Goal: Information Seeking & Learning: Learn about a topic

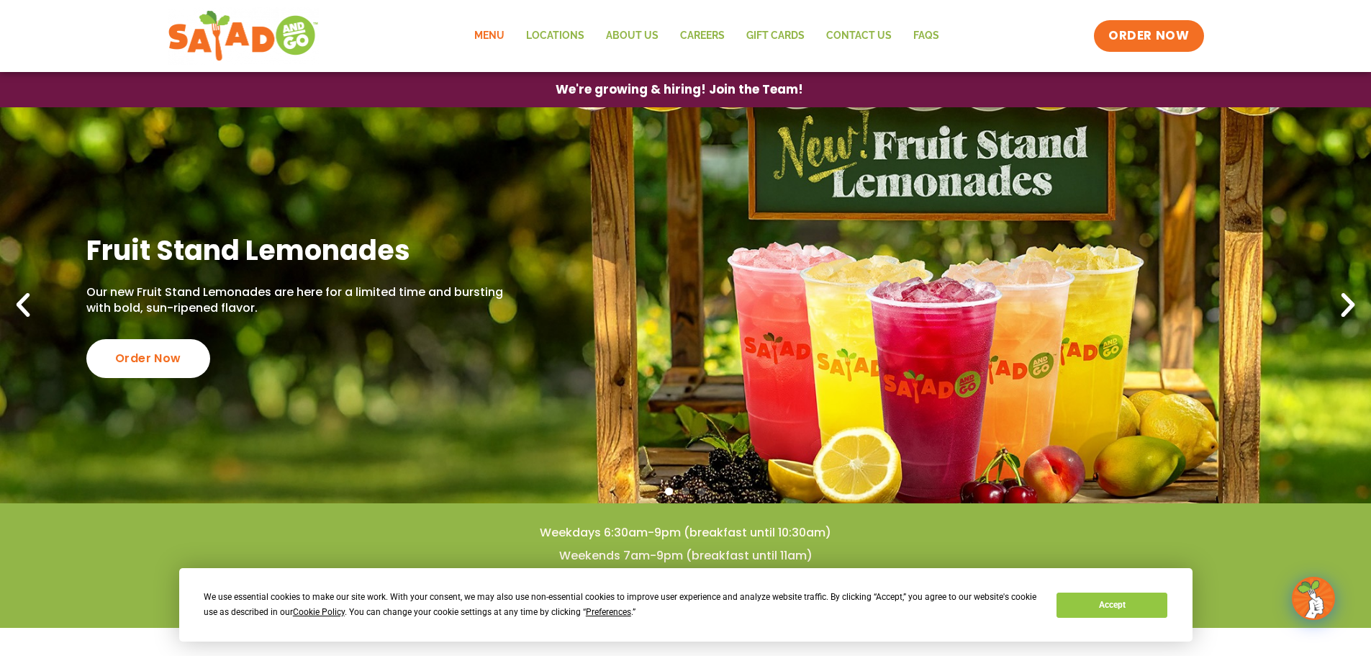
click at [499, 35] on link "Menu" at bounding box center [490, 35] width 52 height 33
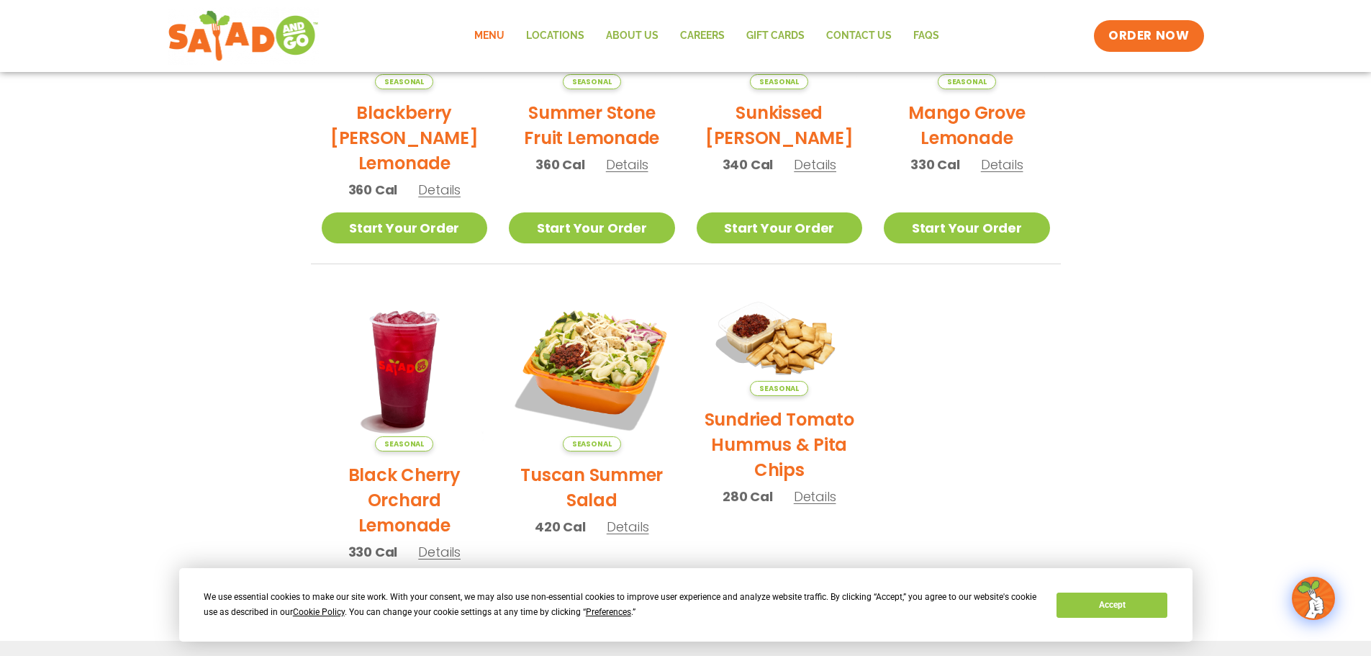
scroll to position [772, 0]
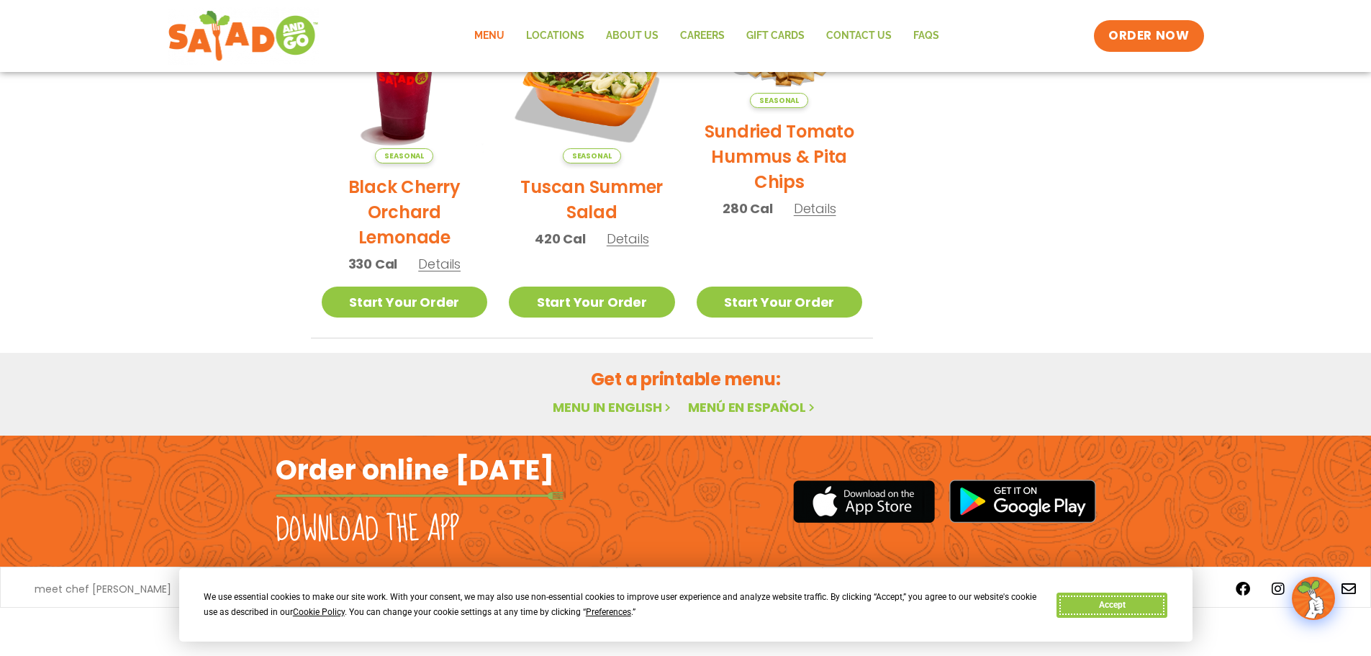
click at [1120, 612] on button "Accept" at bounding box center [1112, 604] width 111 height 25
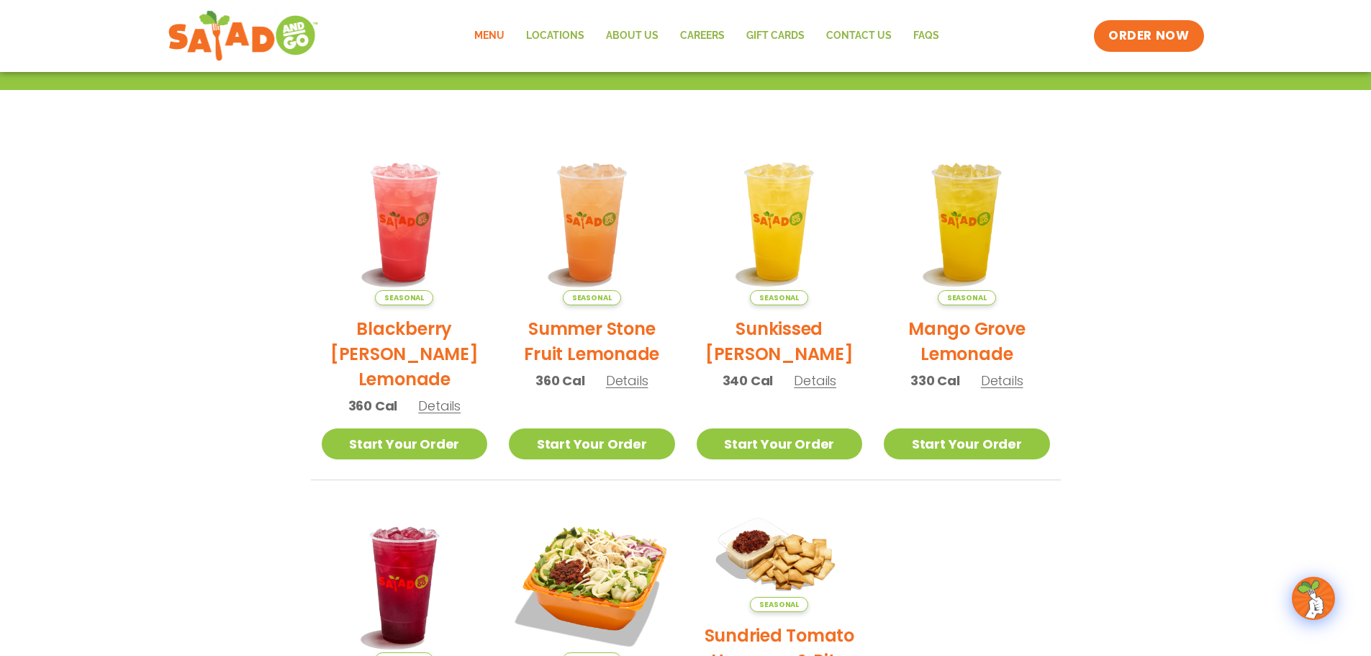
scroll to position [0, 0]
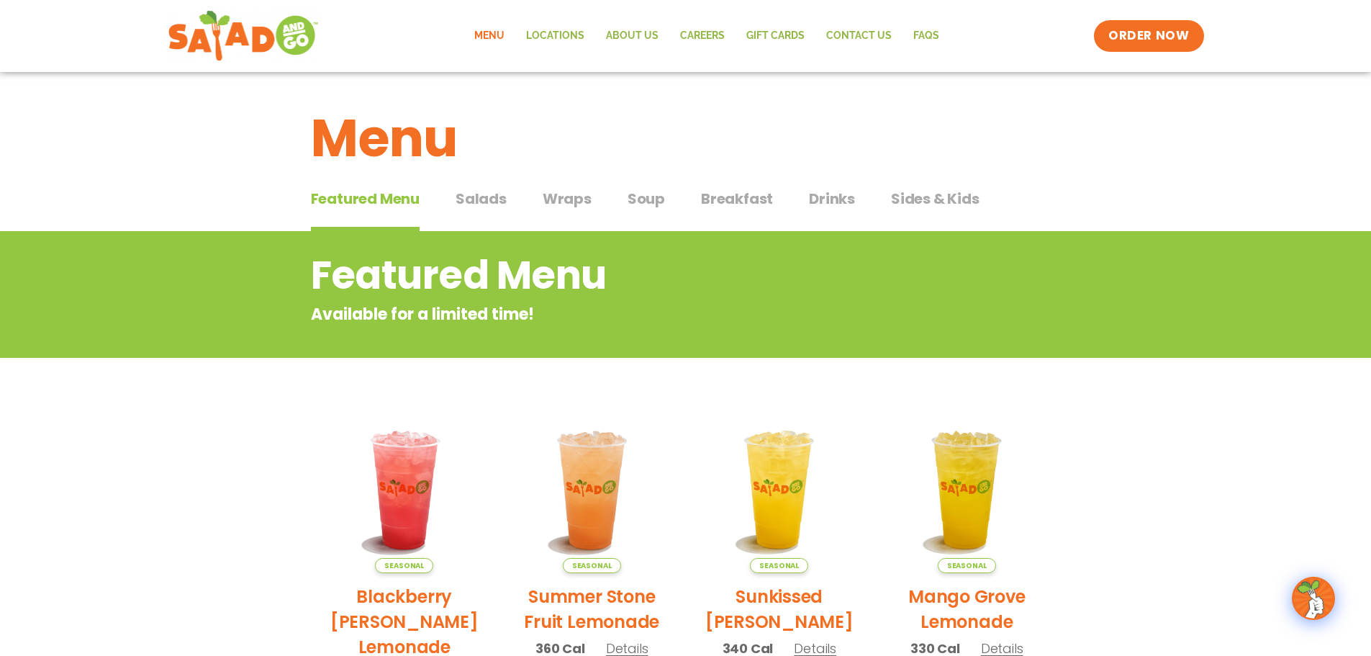
click at [494, 197] on span "Salads" at bounding box center [481, 199] width 51 height 22
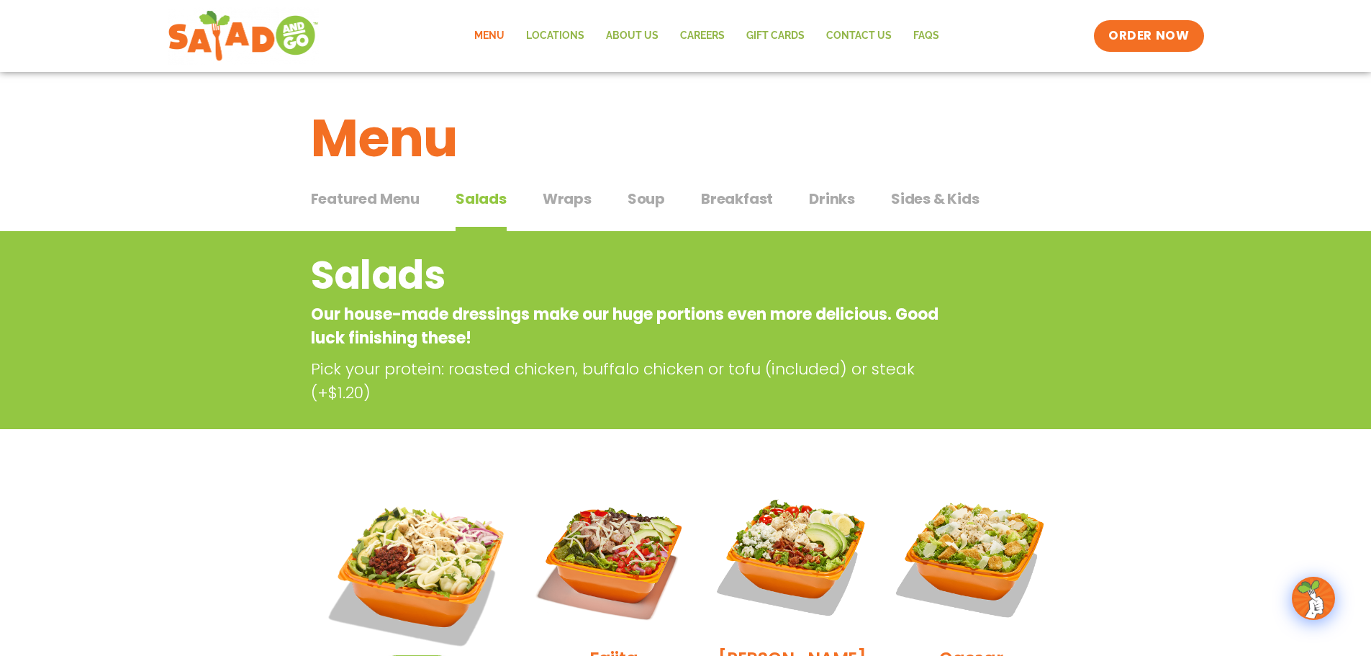
click at [591, 196] on div "Featured Menu Featured Menu Salads Salads Wraps Wraps Soup Soup Breakfast Break…" at bounding box center [686, 207] width 750 height 49
click at [568, 204] on span "Wraps" at bounding box center [567, 199] width 49 height 22
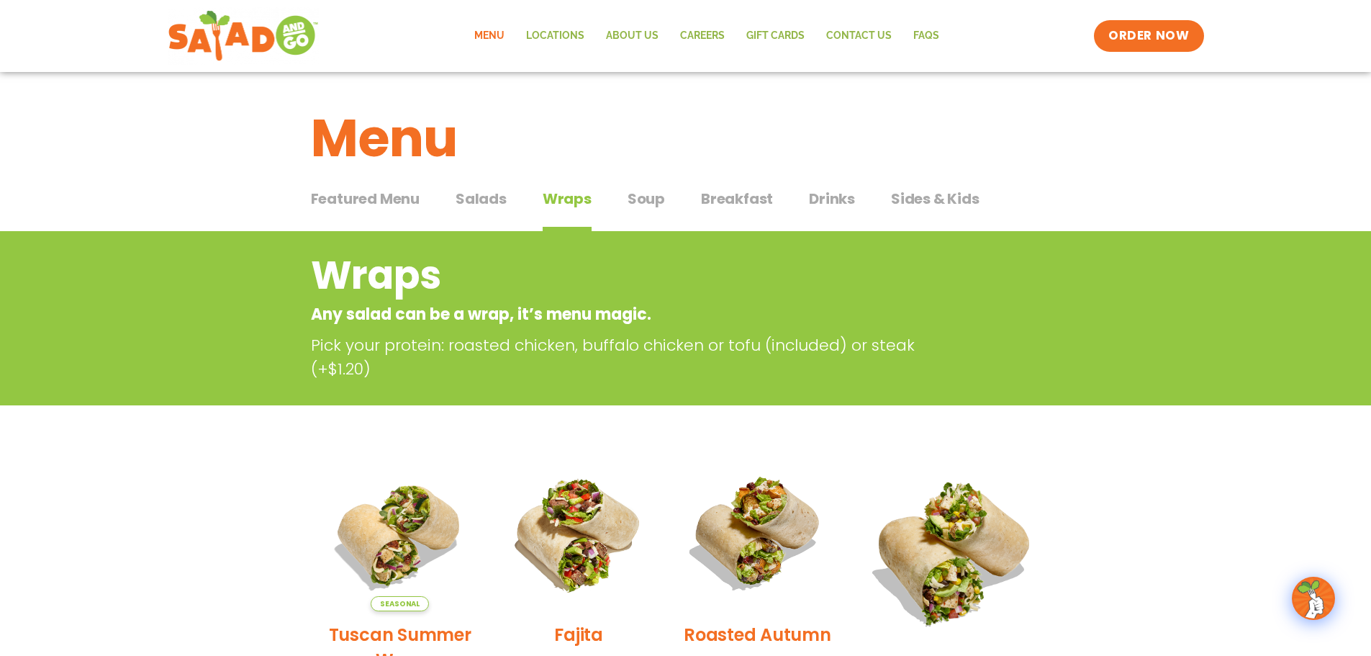
click at [639, 206] on span "Soup" at bounding box center [646, 199] width 37 height 22
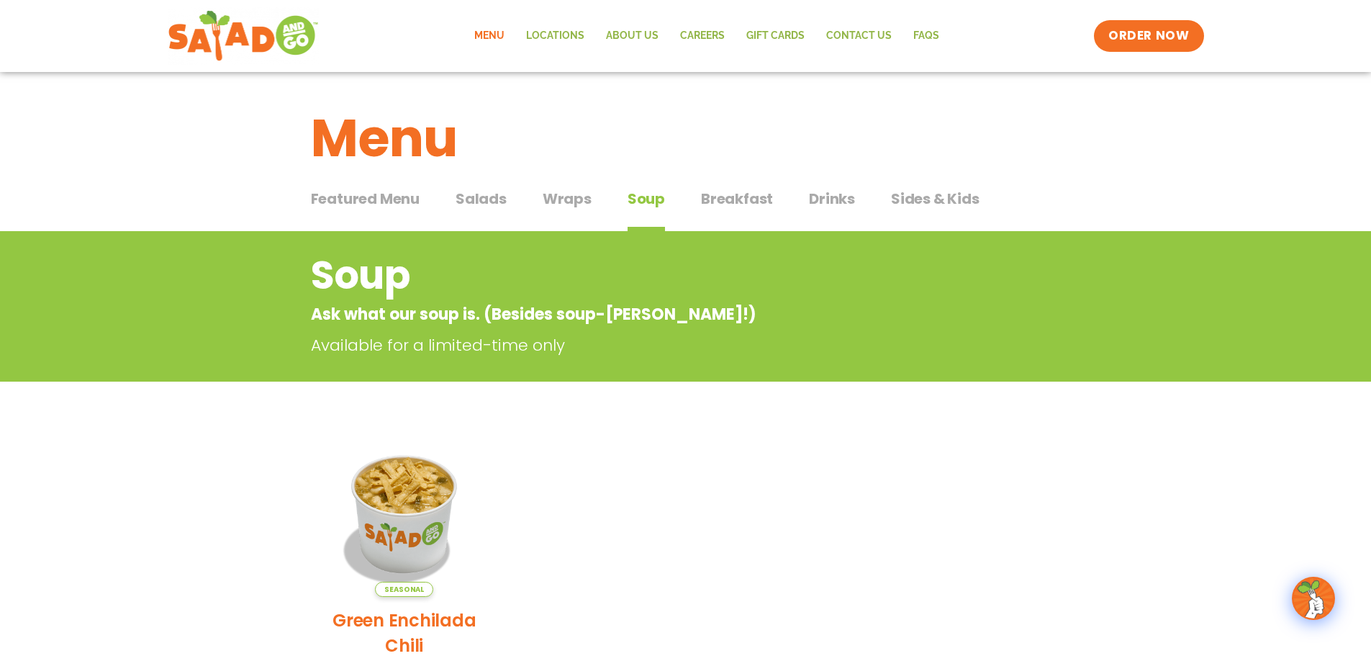
click at [709, 204] on span "Breakfast" at bounding box center [737, 199] width 72 height 22
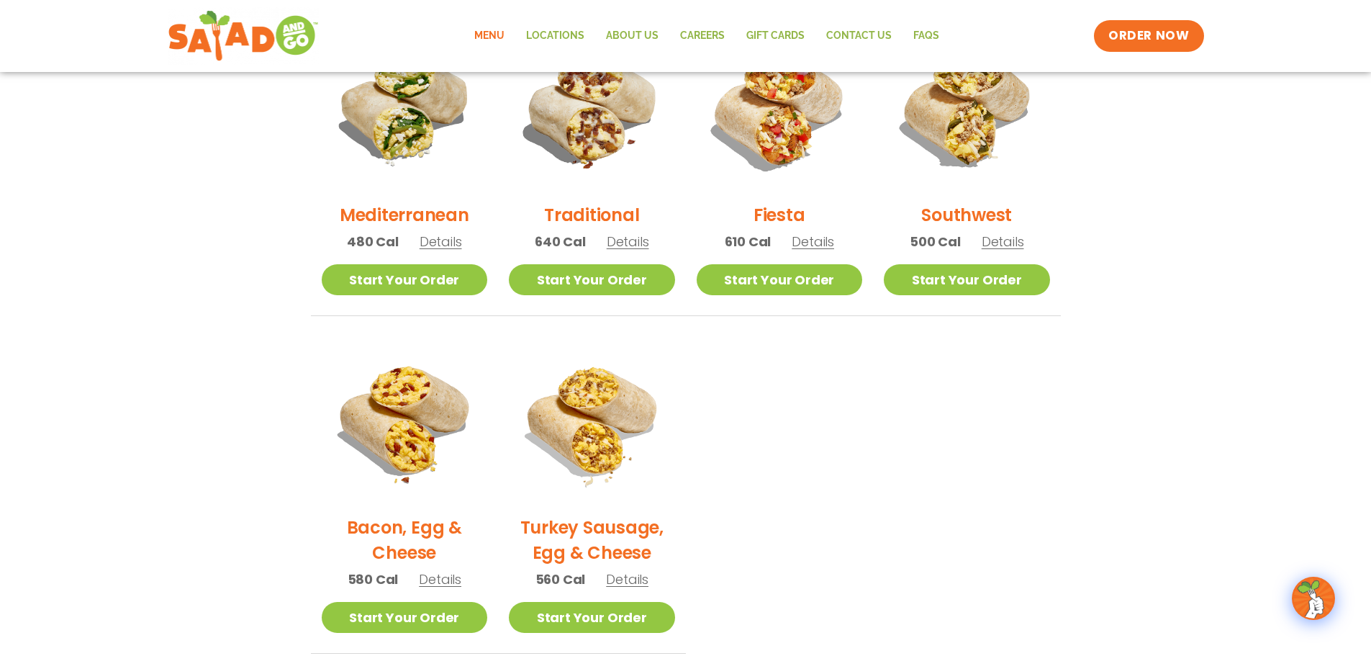
scroll to position [432, 0]
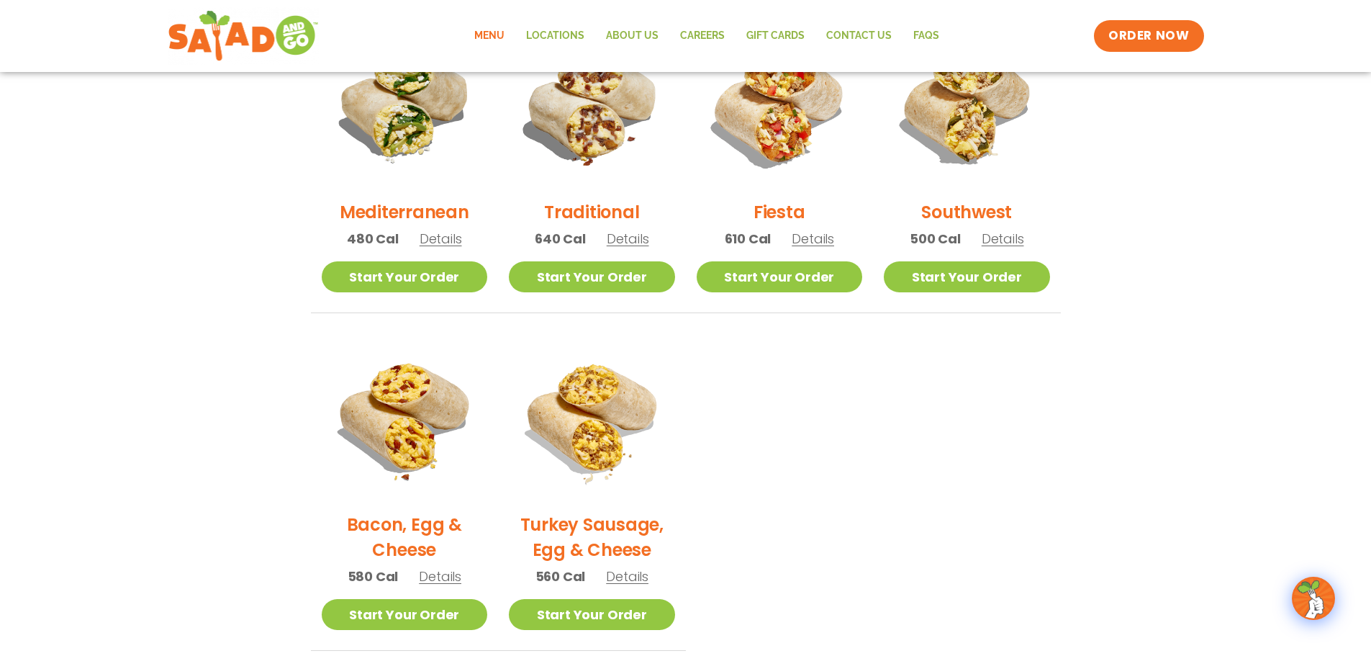
click at [454, 238] on span "Details" at bounding box center [441, 239] width 42 height 18
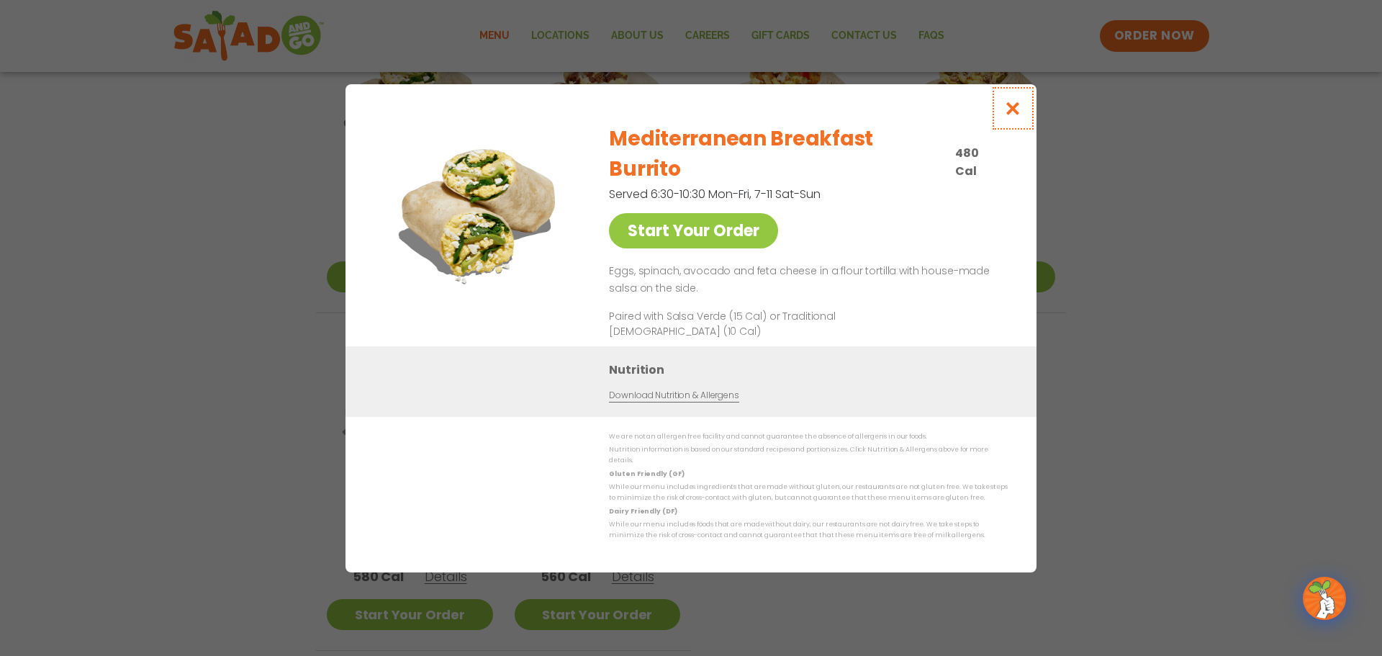
click at [1018, 116] on icon "Close modal" at bounding box center [1013, 108] width 18 height 15
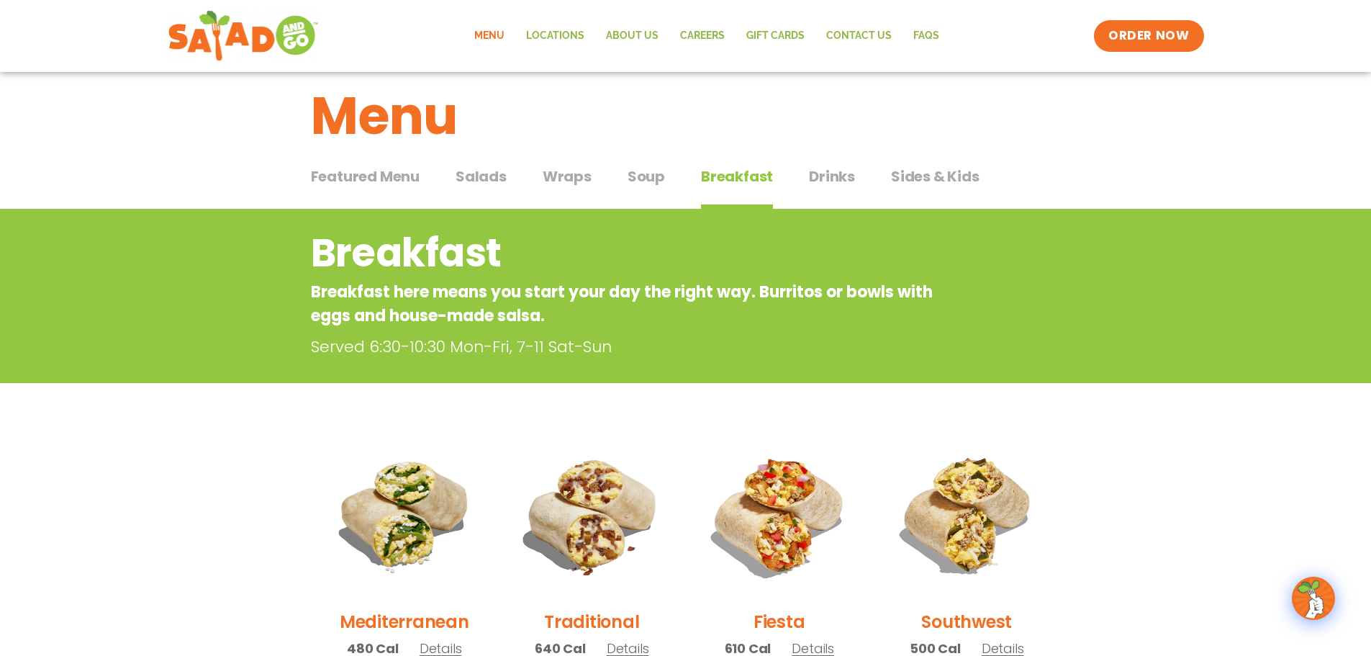
scroll to position [0, 0]
